Goal: Transaction & Acquisition: Download file/media

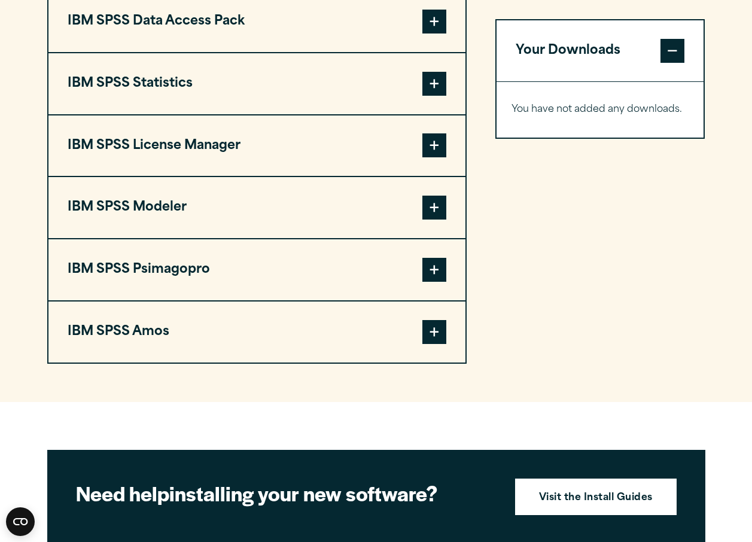
scroll to position [938, 0]
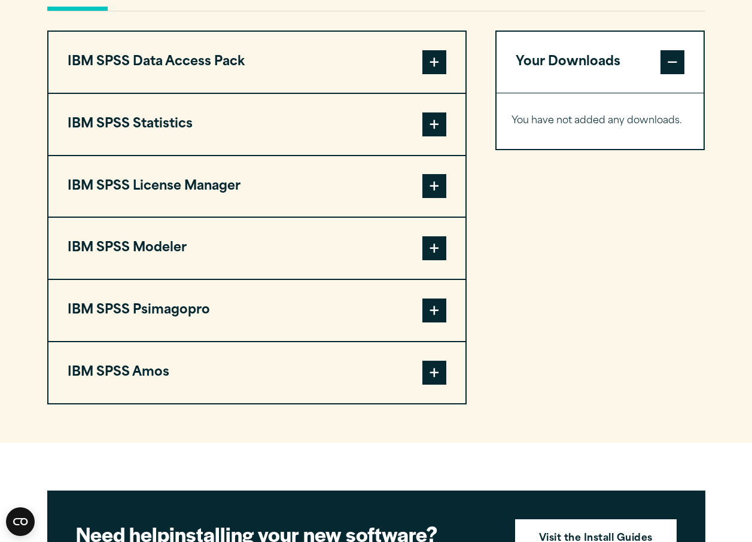
click at [430, 121] on span at bounding box center [434, 124] width 24 height 24
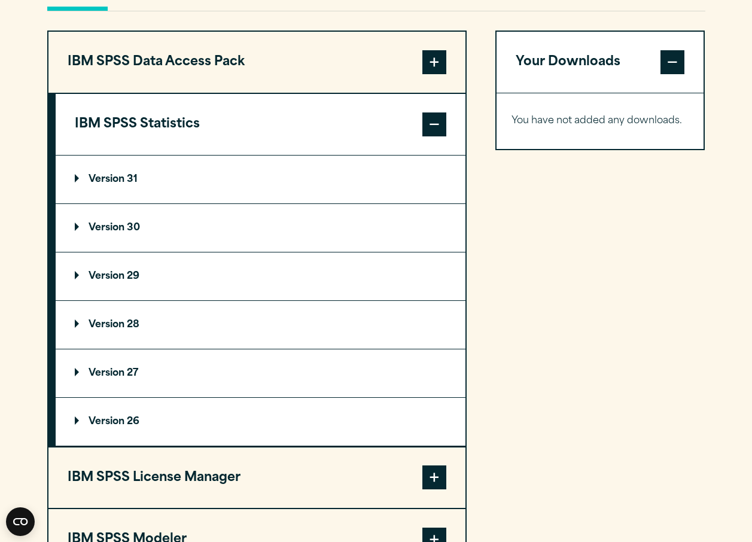
click at [245, 323] on summary "Version 28" at bounding box center [261, 325] width 410 height 48
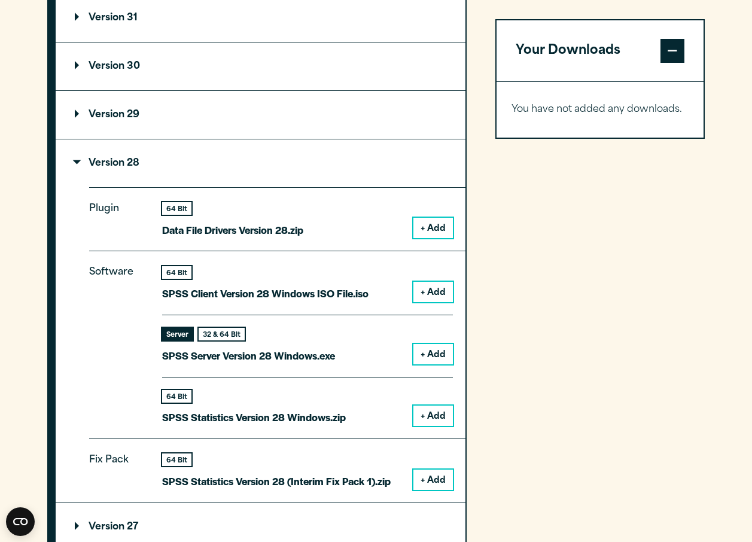
scroll to position [1118, 0]
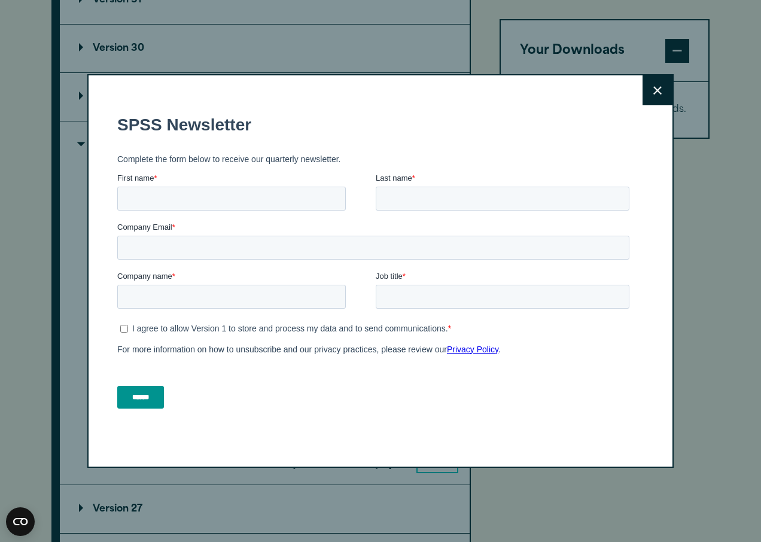
click at [587, 294] on form "SPSS Newsletter Complete the form below to receive our quarterly newsletter. Fi…" at bounding box center [375, 261] width 517 height 315
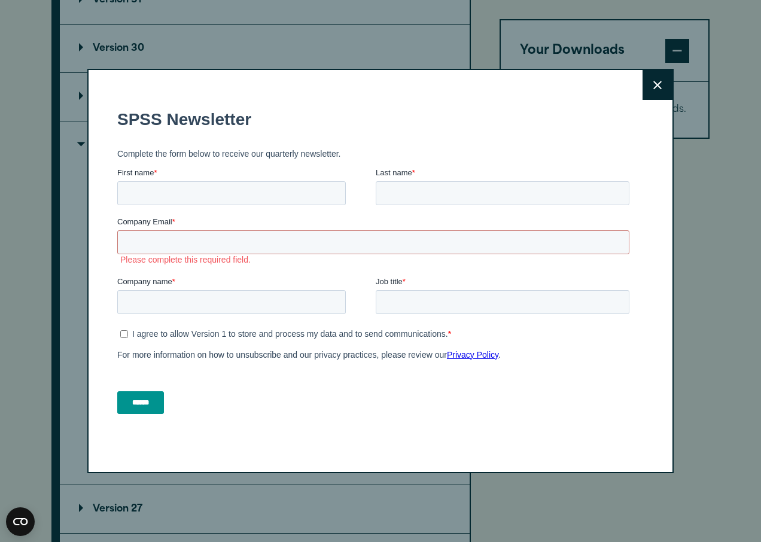
drag, startPoint x: 651, startPoint y: 92, endPoint x: 503, endPoint y: 71, distance: 148.7
click at [651, 92] on button "Close" at bounding box center [657, 85] width 30 height 30
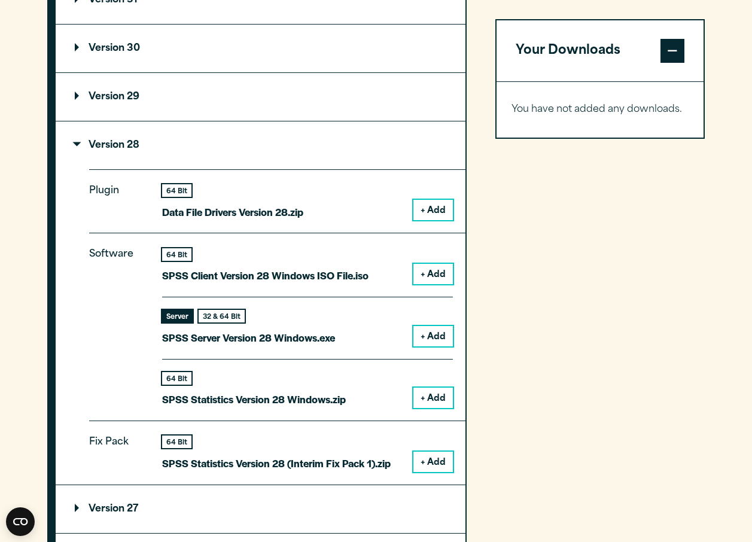
click at [423, 394] on button "+ Add" at bounding box center [432, 397] width 39 height 20
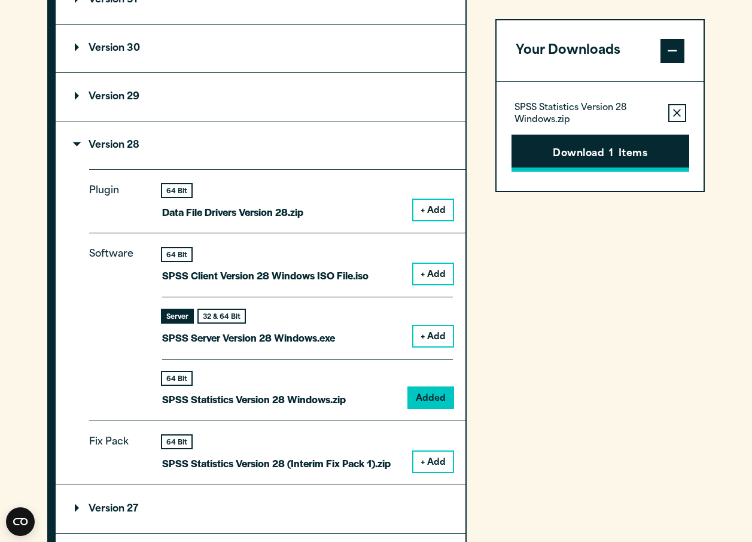
click at [573, 154] on button "Download 1 Items" at bounding box center [600, 153] width 178 height 37
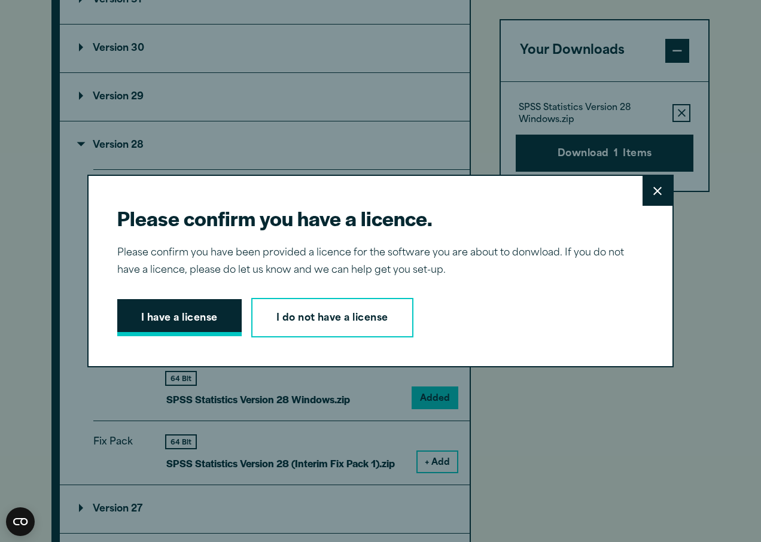
click at [204, 321] on button "I have a license" at bounding box center [179, 317] width 124 height 37
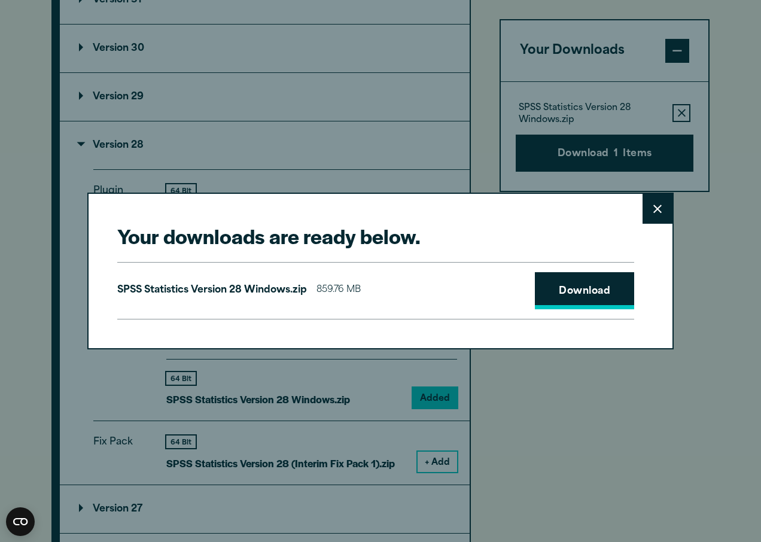
click at [584, 290] on link "Download" at bounding box center [584, 290] width 99 height 37
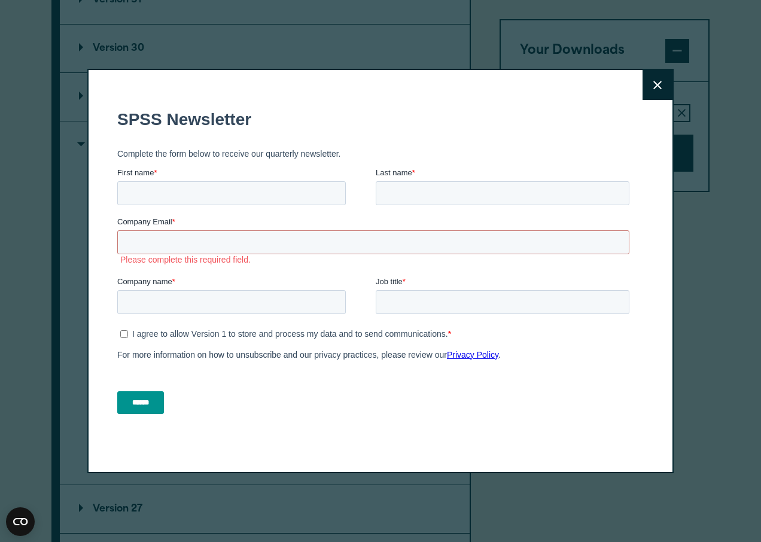
click at [653, 89] on icon at bounding box center [657, 85] width 8 height 9
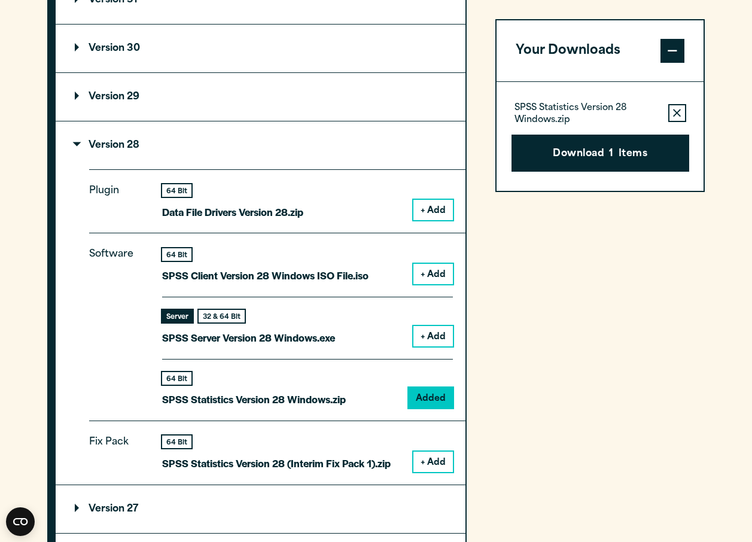
click at [599, 262] on div "Your Downloads SPSS Statistics Version 28 Windows.zip Remove this item from you…" at bounding box center [600, 341] width 210 height 980
click at [563, 376] on div "Your Downloads SPSS Statistics Version 28 Windows.zip Remove this item from you…" at bounding box center [600, 341] width 210 height 980
click at [698, 393] on div "Your Downloads SPSS Statistics Version 28 Windows.zip Remove this item from you…" at bounding box center [600, 341] width 210 height 980
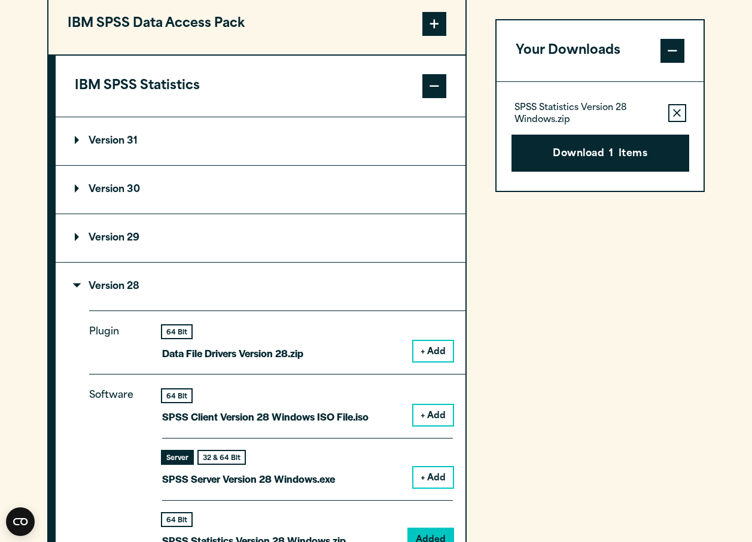
scroll to position [938, 0]
